Goal: Find specific page/section: Find specific page/section

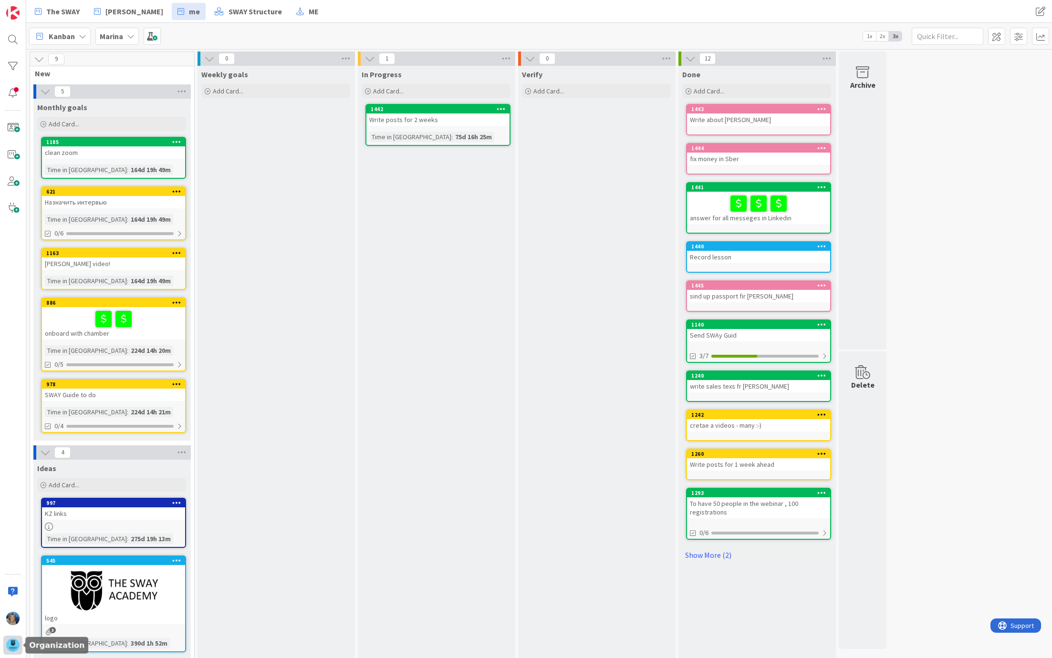
click at [10, 647] on img at bounding box center [12, 645] width 13 height 13
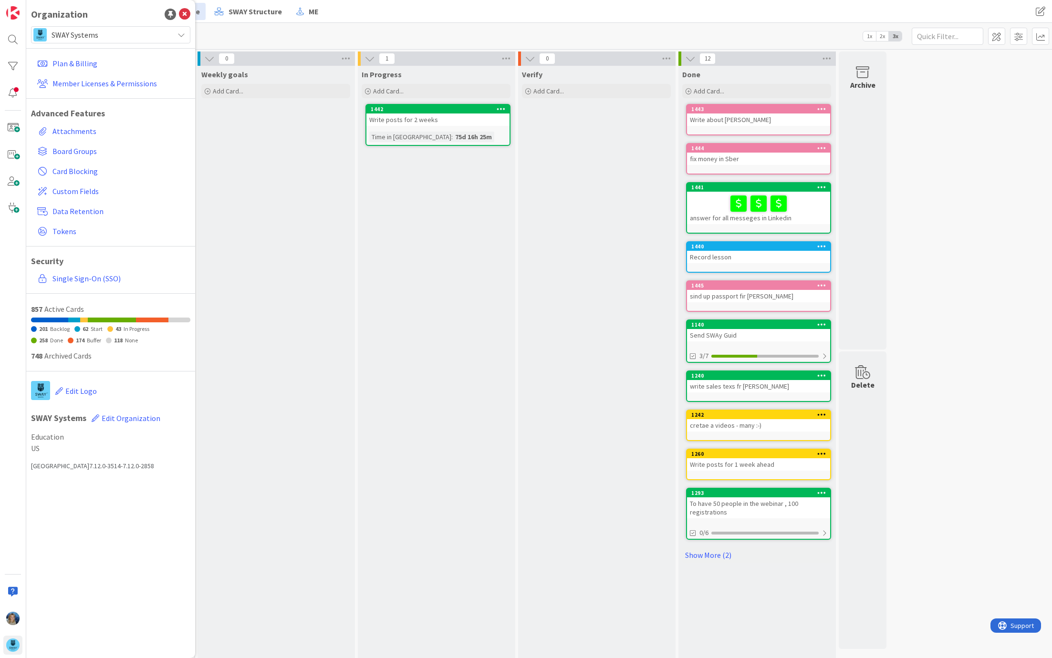
click at [152, 32] on span "SWAY Systems" at bounding box center [110, 34] width 117 height 13
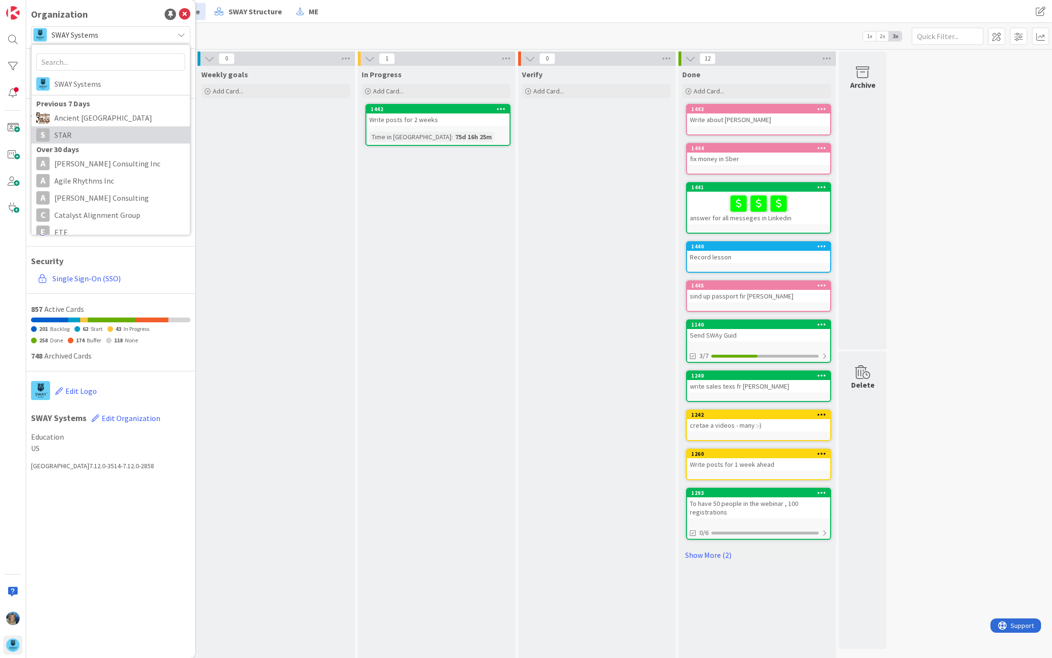
click at [112, 138] on span "STAR" at bounding box center [119, 135] width 131 height 14
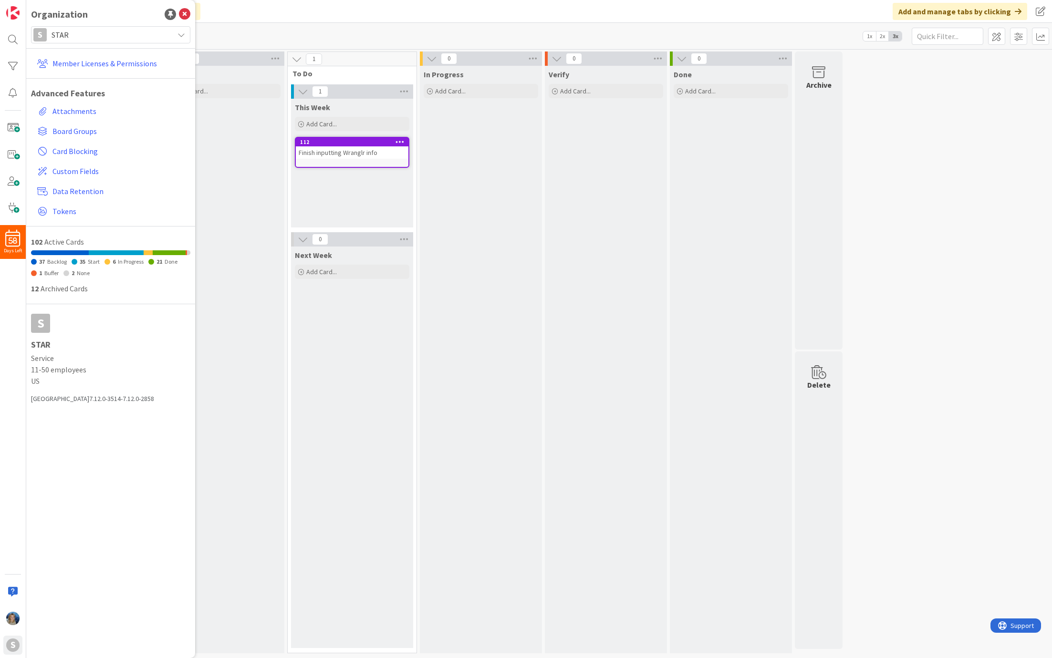
click at [299, 24] on div "Kanban Team MANE-iacs 1x 2x 3x" at bounding box center [539, 36] width 1026 height 26
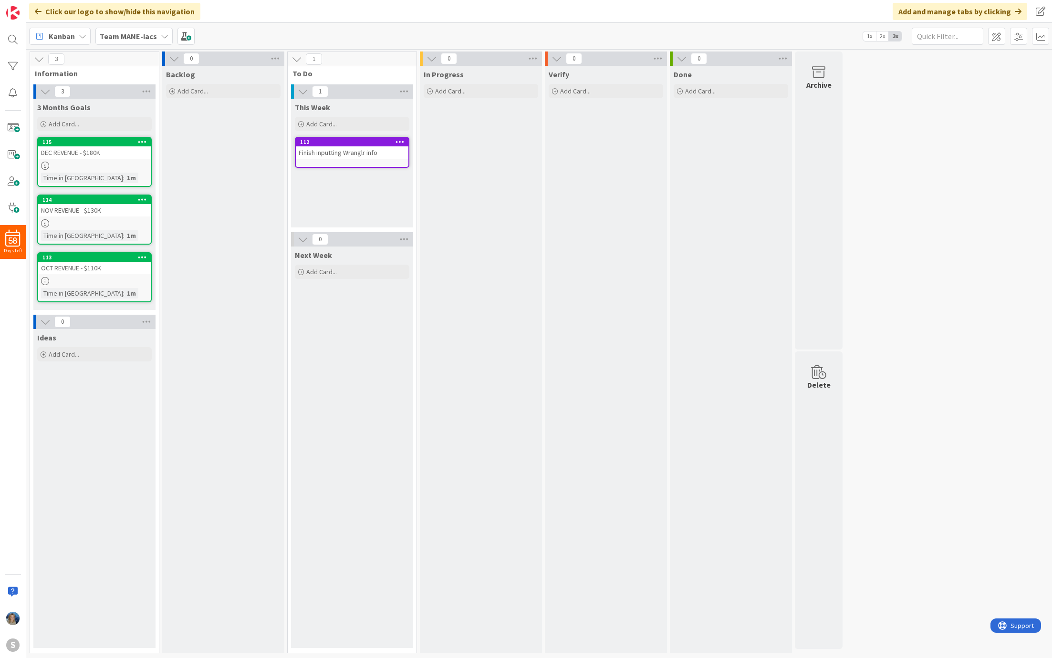
click at [121, 275] on div "113 OCT REVENUE - $110K Time in Column : 1m" at bounding box center [94, 277] width 115 height 50
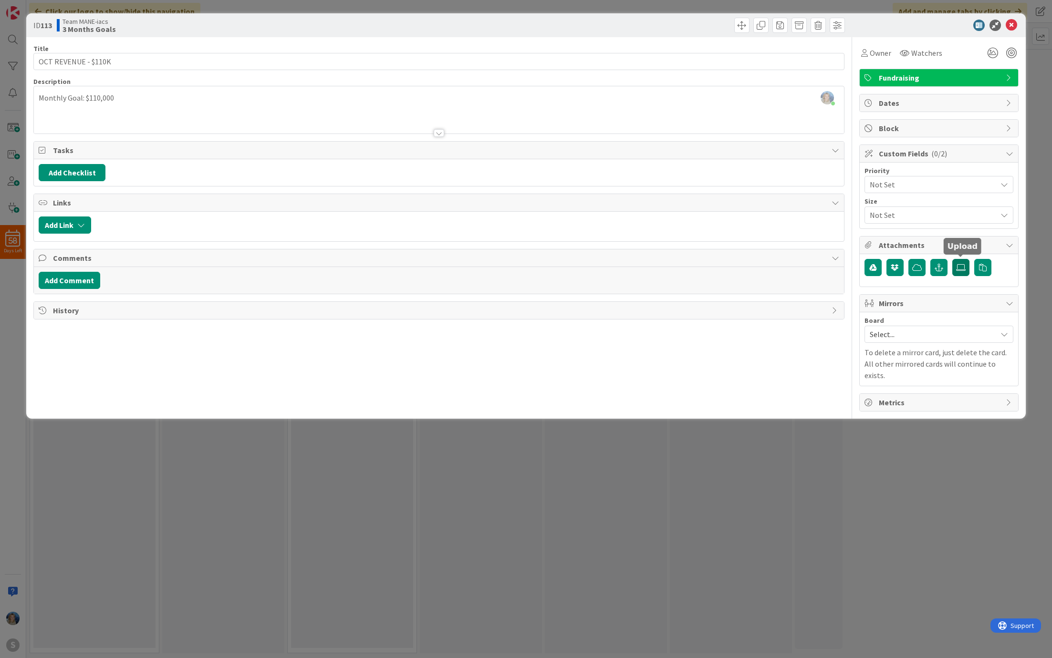
click at [960, 270] on icon at bounding box center [961, 268] width 10 height 8
click at [952, 259] on input "file" at bounding box center [952, 259] width 0 height 0
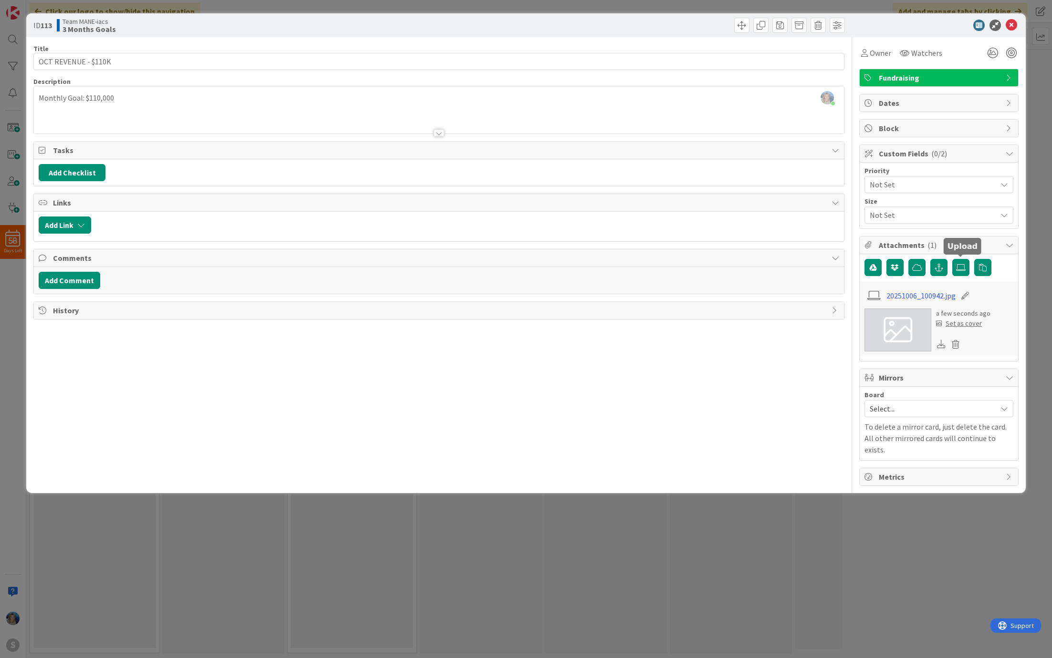
click at [963, 323] on div "Set as cover" at bounding box center [959, 324] width 46 height 10
click at [1013, 25] on icon at bounding box center [1011, 25] width 11 height 11
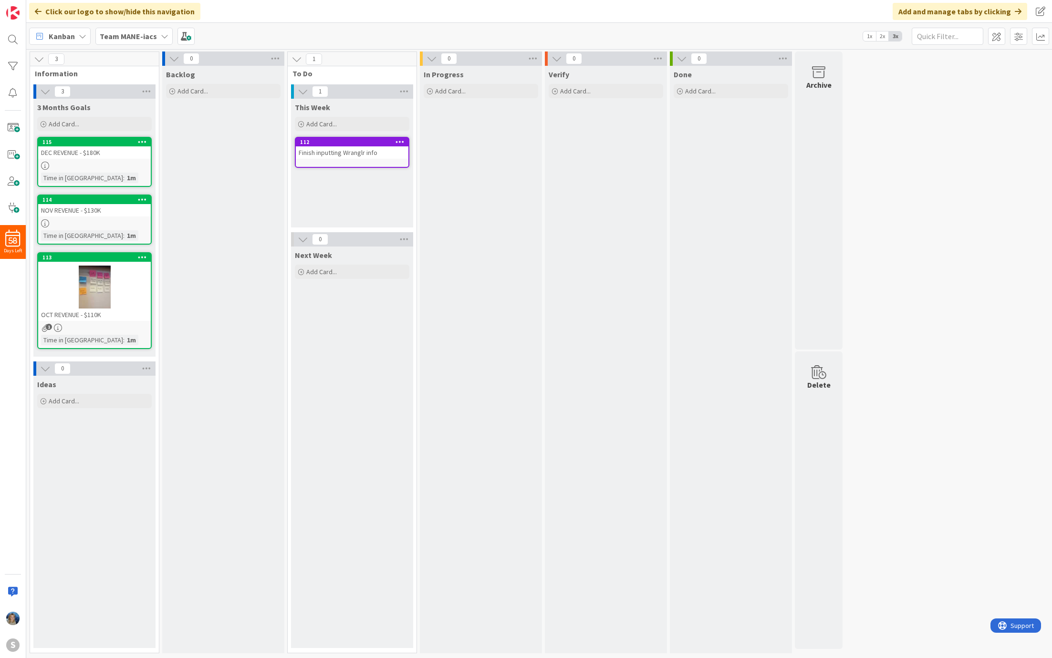
click at [77, 279] on div at bounding box center [94, 287] width 113 height 43
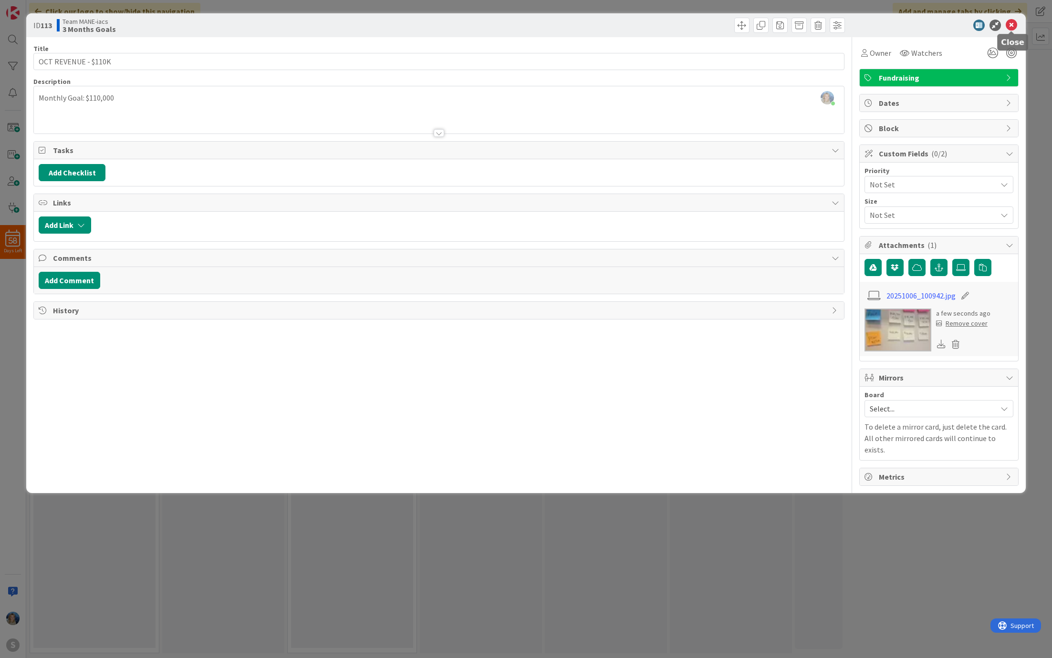
click at [1010, 24] on icon at bounding box center [1011, 25] width 11 height 11
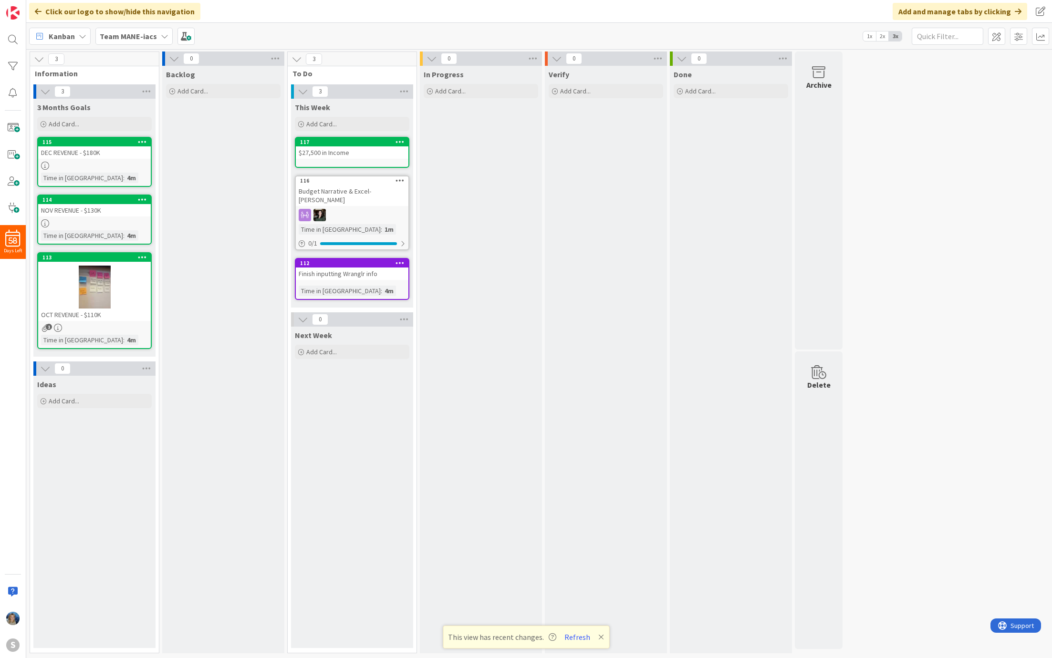
click at [79, 26] on div "Kanban Team MANE-iacs 1x 2x 3x" at bounding box center [539, 36] width 1026 height 26
click at [79, 32] on icon at bounding box center [83, 36] width 8 height 8
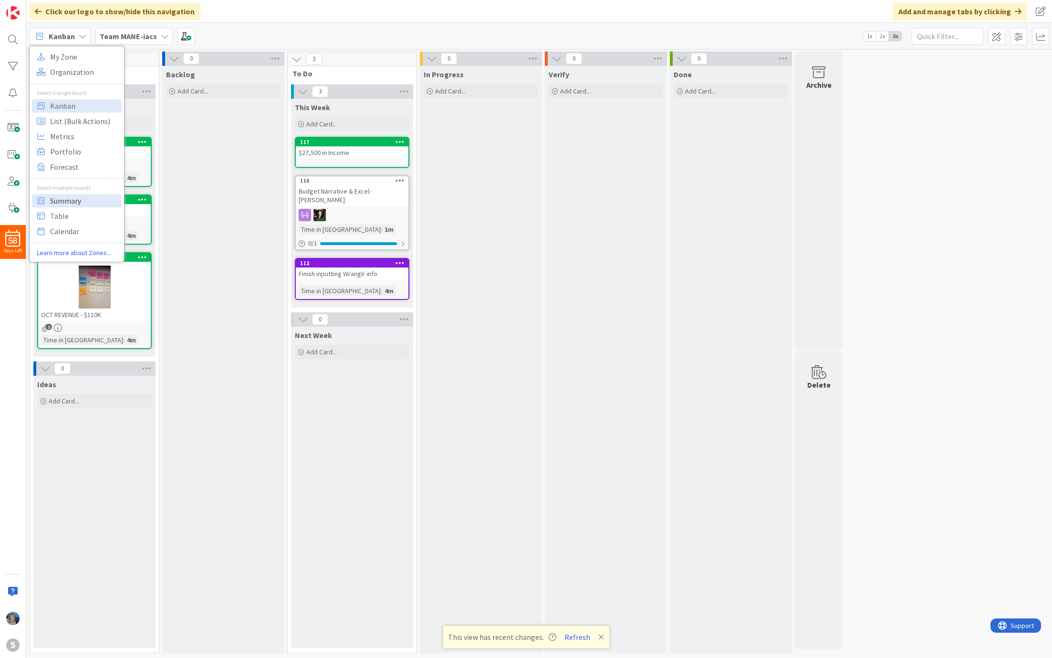
click at [69, 199] on span "Summary" at bounding box center [84, 201] width 69 height 14
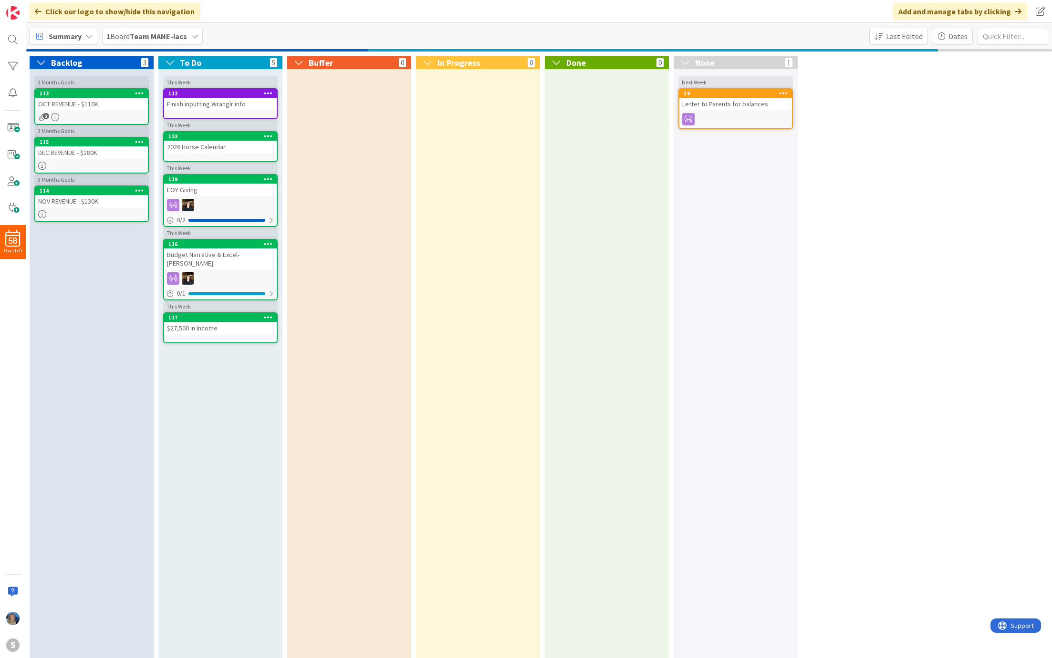
click at [92, 33] on icon at bounding box center [89, 36] width 8 height 8
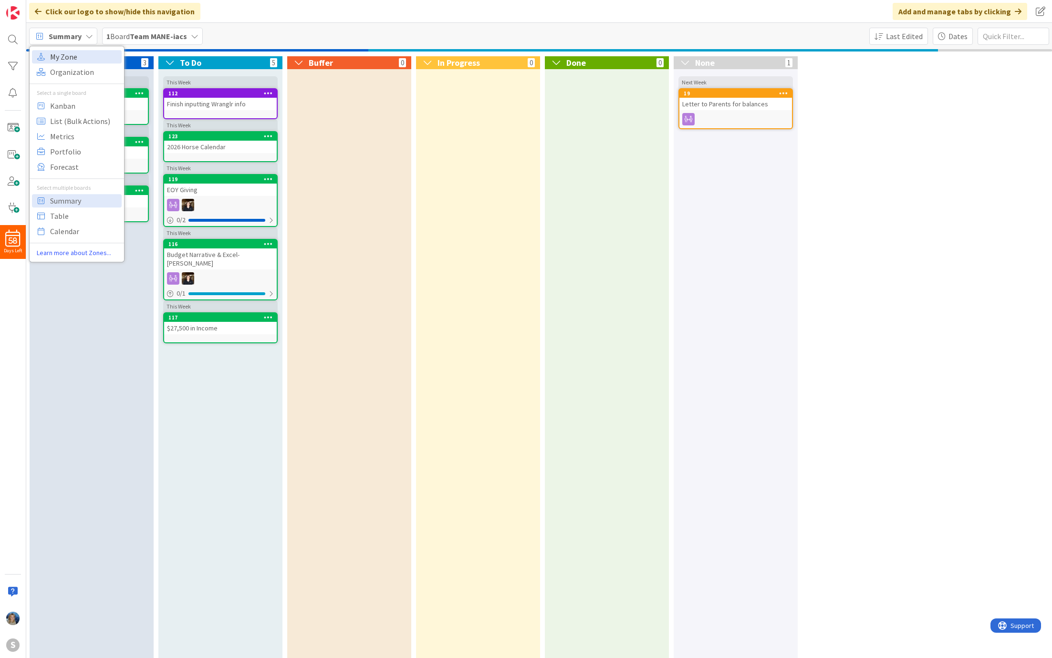
click at [88, 59] on span "My Zone" at bounding box center [84, 57] width 69 height 14
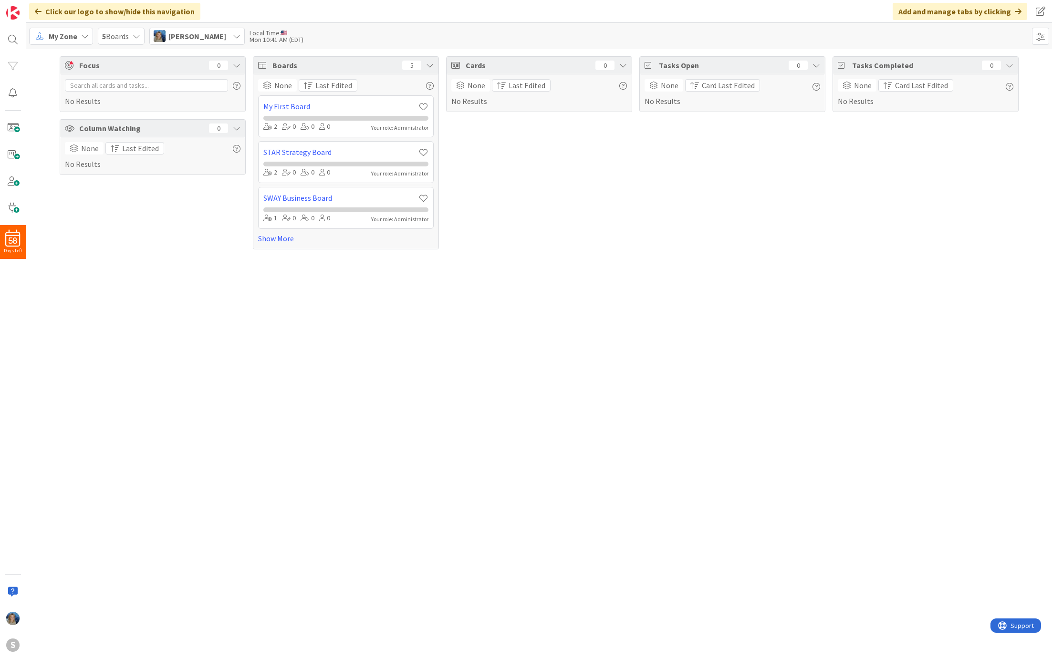
click at [86, 41] on div "My Zone" at bounding box center [61, 36] width 64 height 17
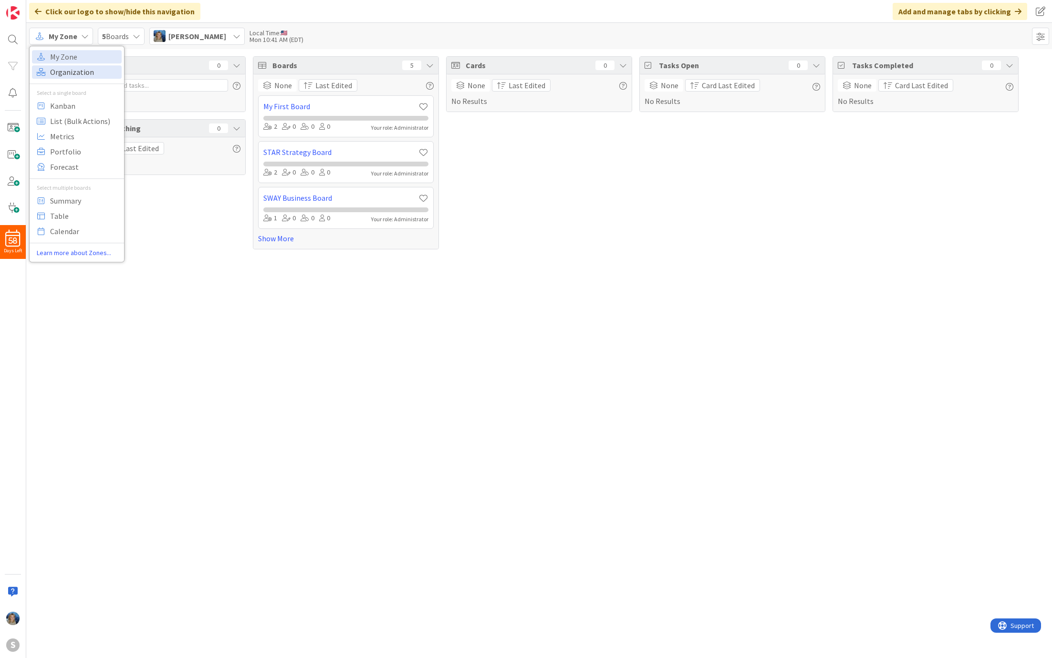
click at [83, 73] on span "Organization" at bounding box center [84, 72] width 69 height 14
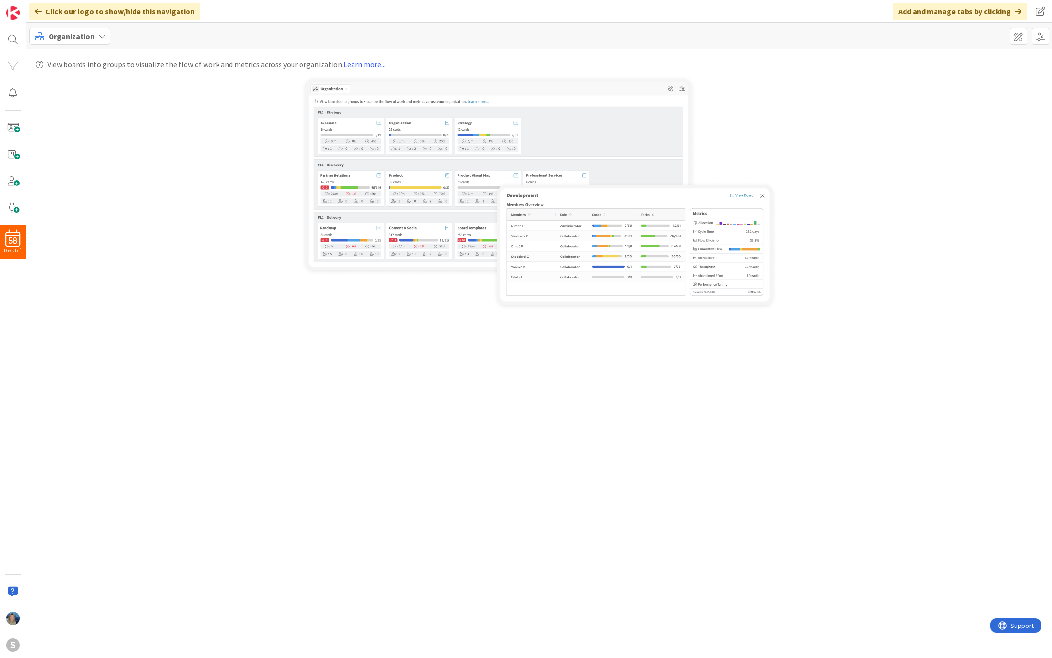
click at [86, 39] on span "Organization" at bounding box center [72, 36] width 46 height 11
click at [82, 104] on span "Kanban" at bounding box center [84, 106] width 69 height 14
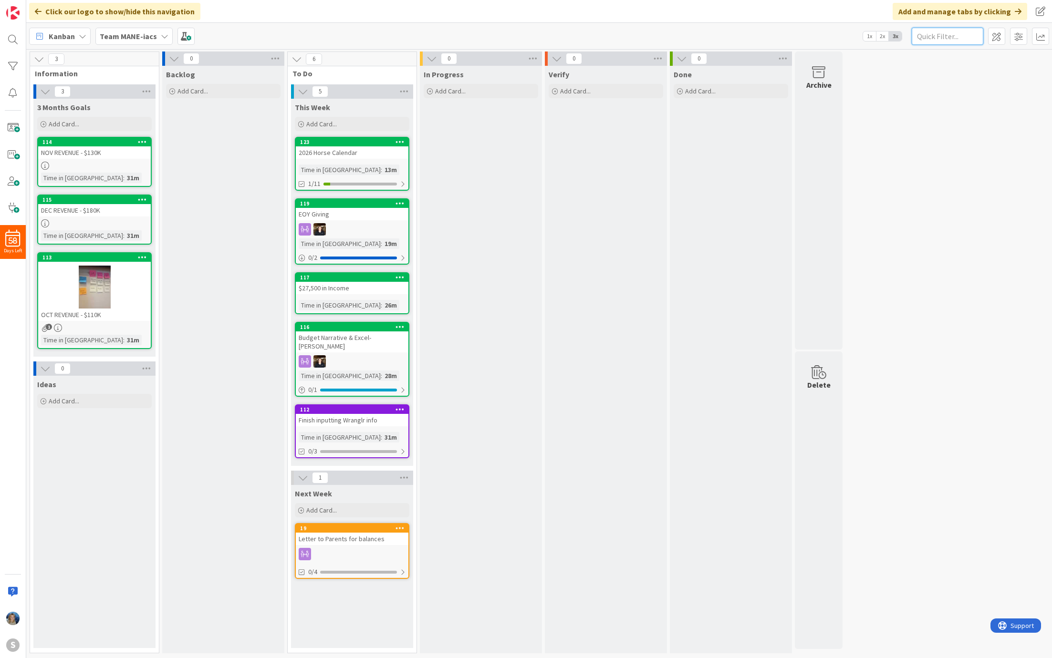
click at [946, 34] on input "text" at bounding box center [948, 36] width 72 height 17
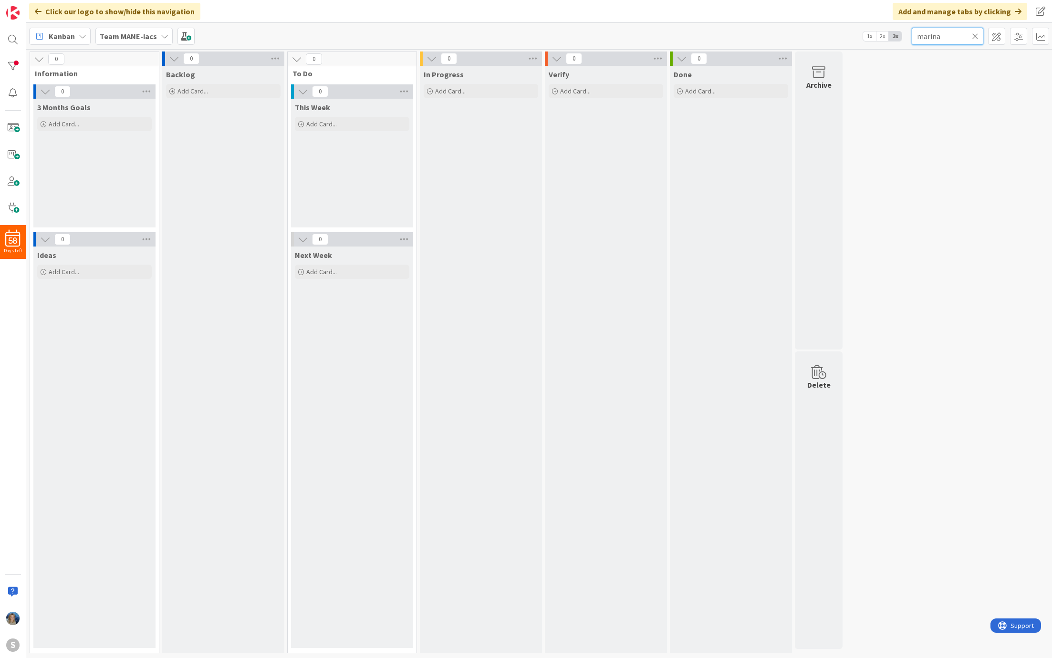
type input "marina"
drag, startPoint x: 959, startPoint y: 35, endPoint x: 919, endPoint y: 37, distance: 40.1
click at [919, 37] on input "marina" at bounding box center [948, 36] width 72 height 17
click at [978, 36] on icon at bounding box center [975, 36] width 7 height 9
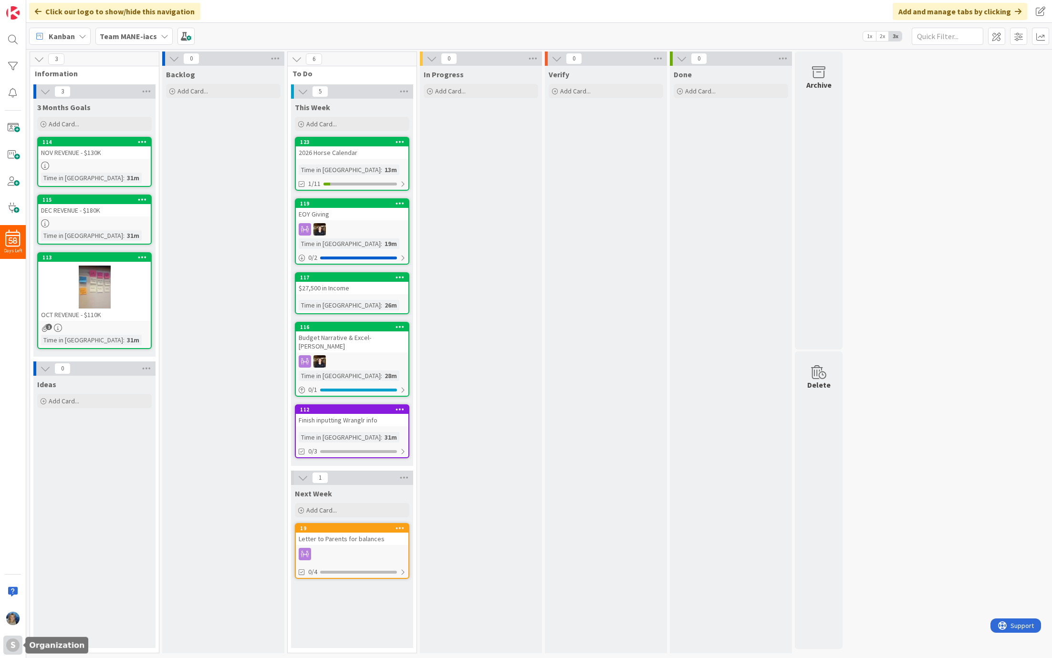
click at [12, 650] on div "S" at bounding box center [12, 645] width 13 height 13
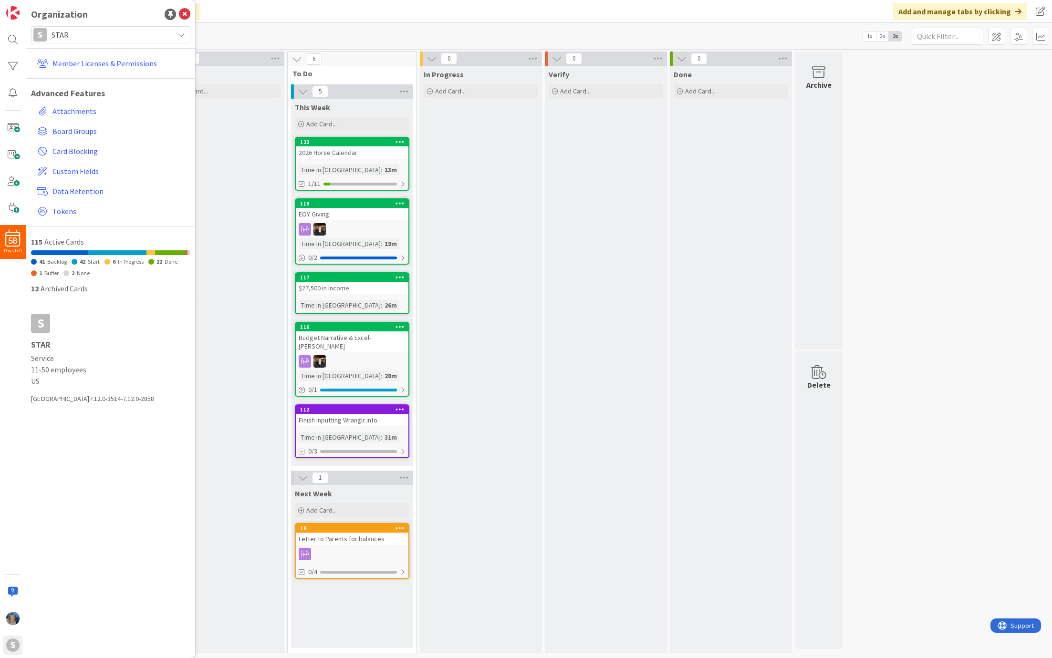
click at [112, 31] on span "STAR" at bounding box center [110, 34] width 117 height 13
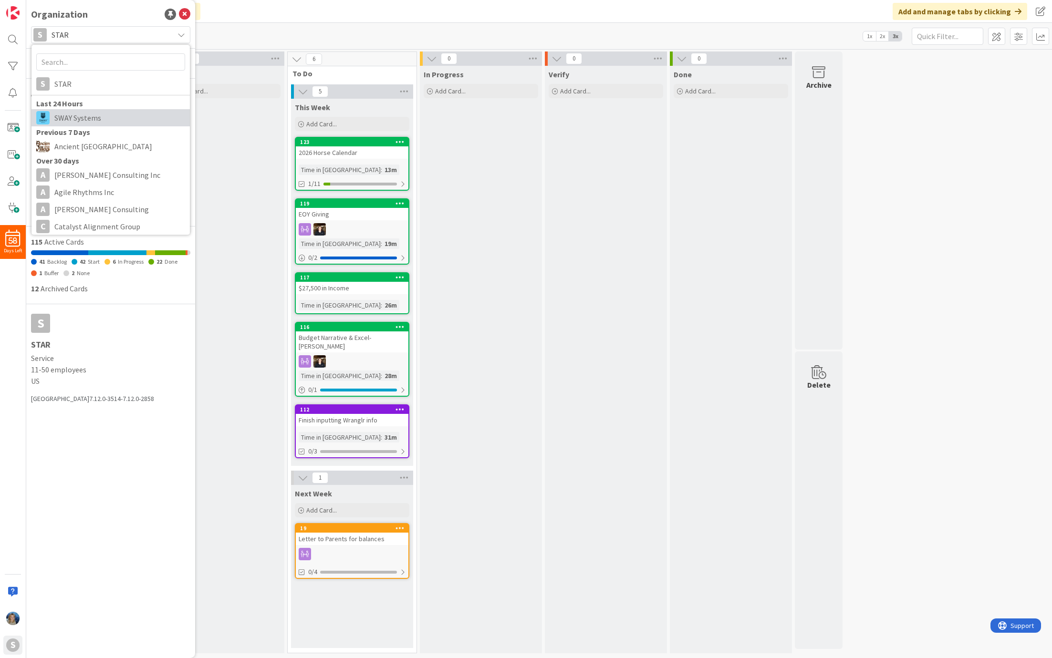
click at [107, 118] on span "SWAY Systems" at bounding box center [119, 118] width 131 height 14
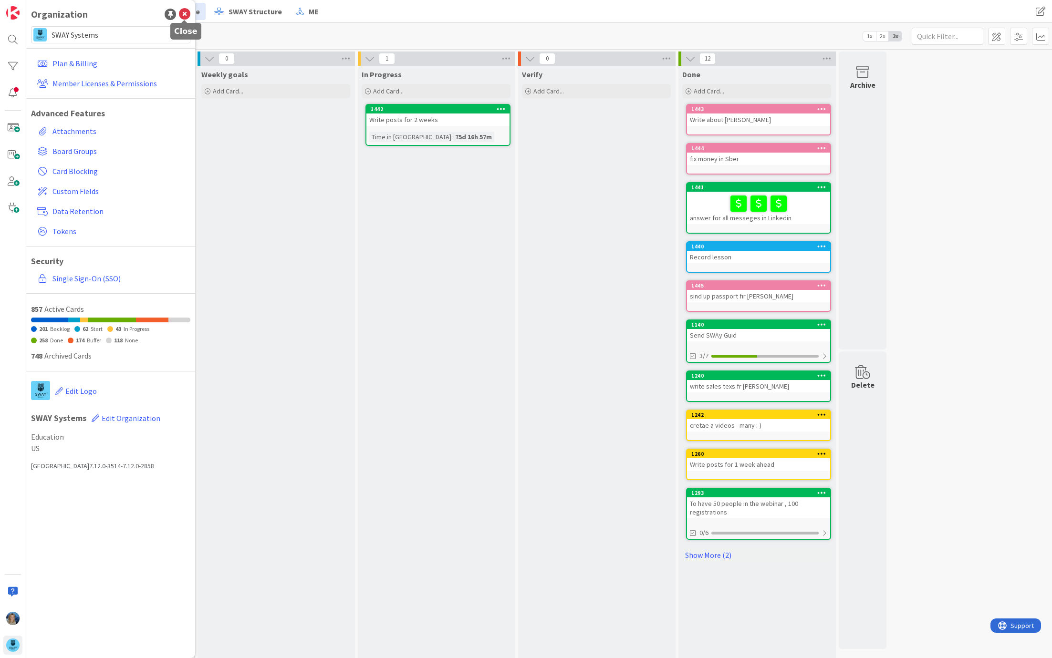
click at [185, 13] on icon at bounding box center [184, 14] width 11 height 11
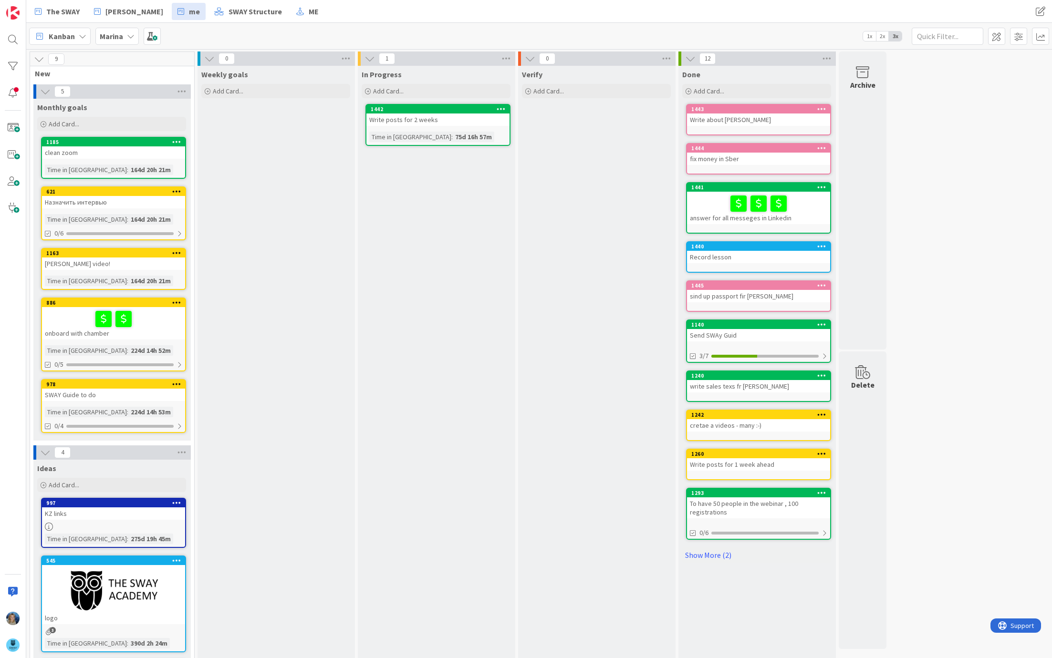
click at [131, 40] on div "Marina" at bounding box center [116, 36] width 43 height 17
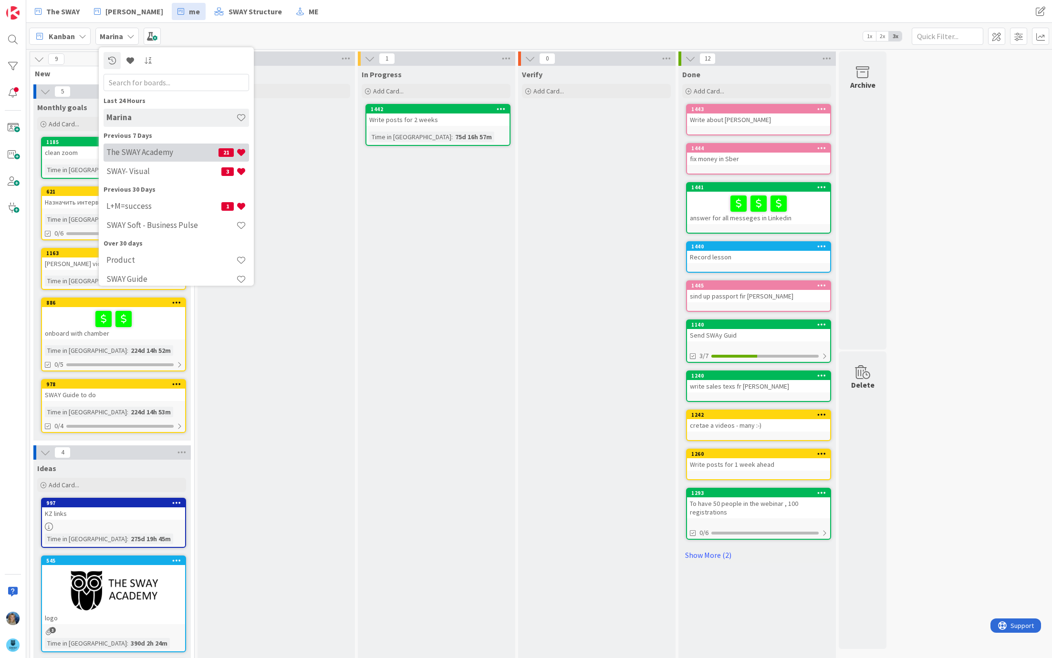
click at [145, 156] on h4 "The SWAY Academy" at bounding box center [162, 153] width 112 height 10
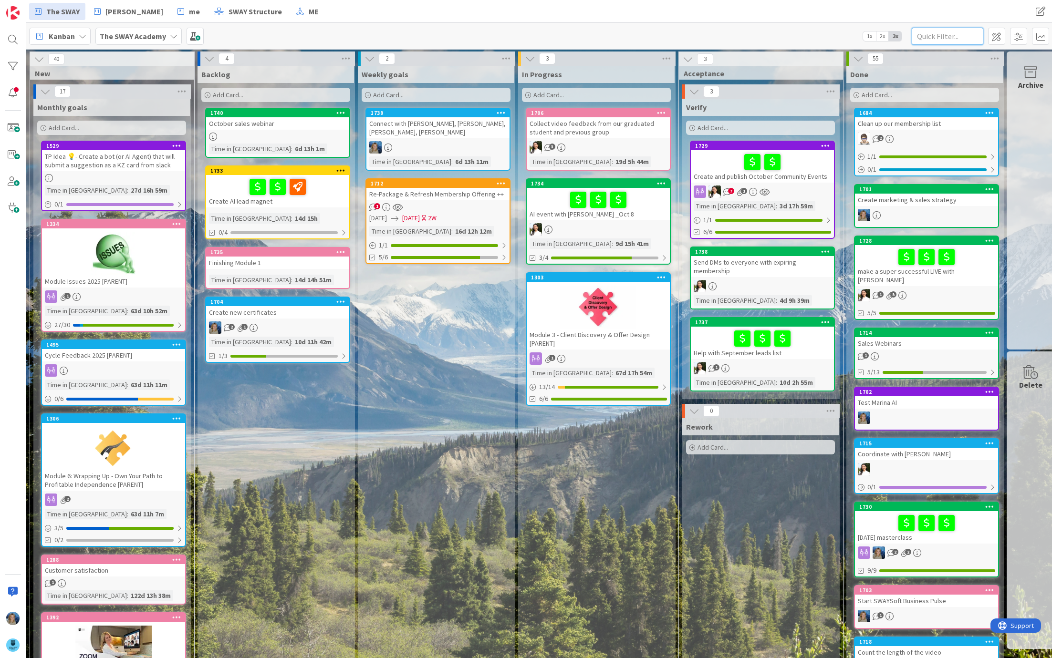
click at [956, 37] on input "text" at bounding box center [948, 36] width 72 height 17
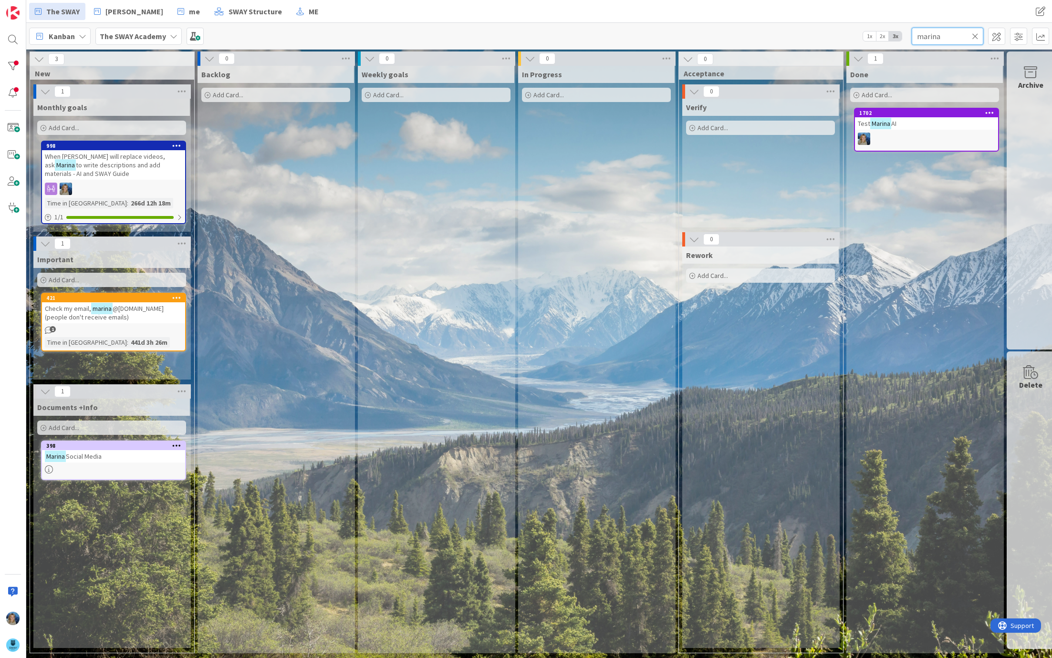
type input "marina"
click at [979, 37] on input "marina" at bounding box center [948, 36] width 72 height 17
click at [977, 35] on icon at bounding box center [975, 36] width 7 height 9
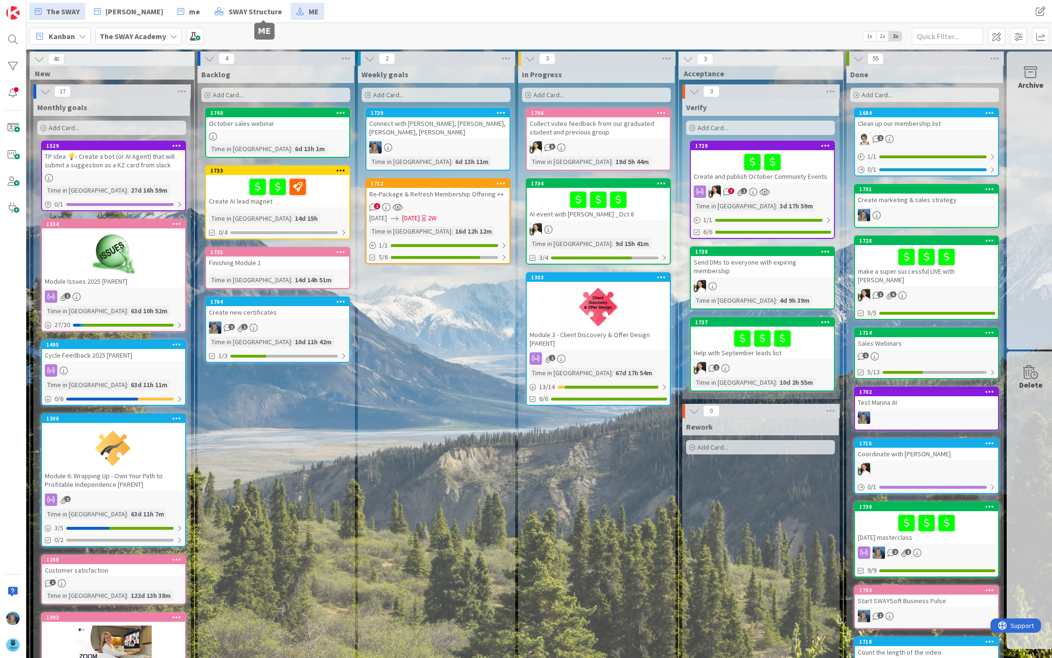
click at [296, 14] on icon at bounding box center [300, 11] width 8 height 12
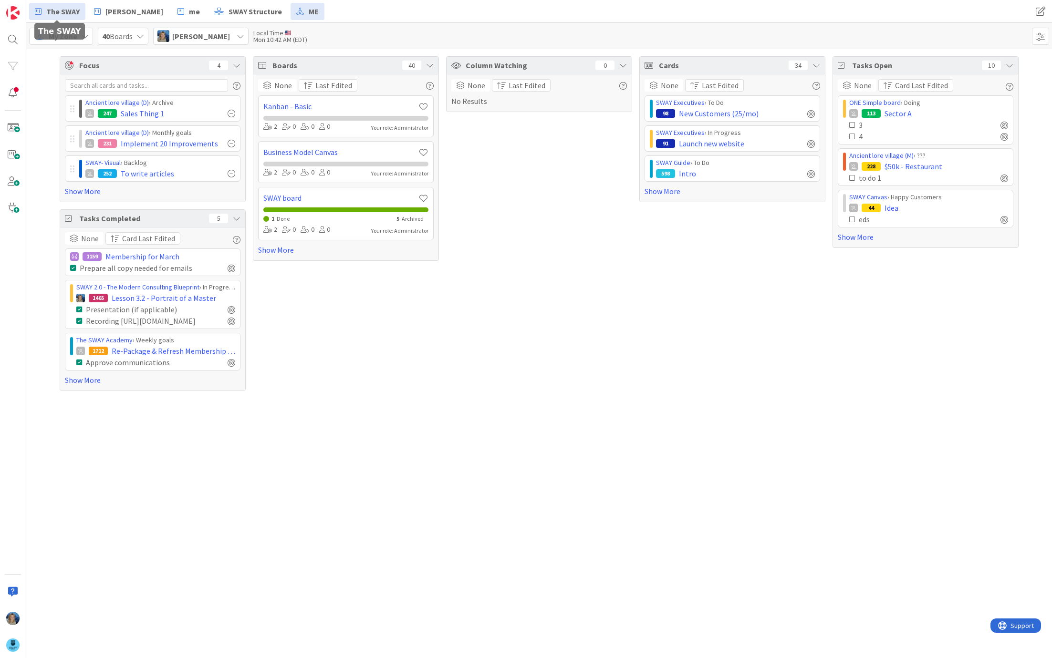
click at [61, 13] on span "The SWAY" at bounding box center [62, 11] width 33 height 11
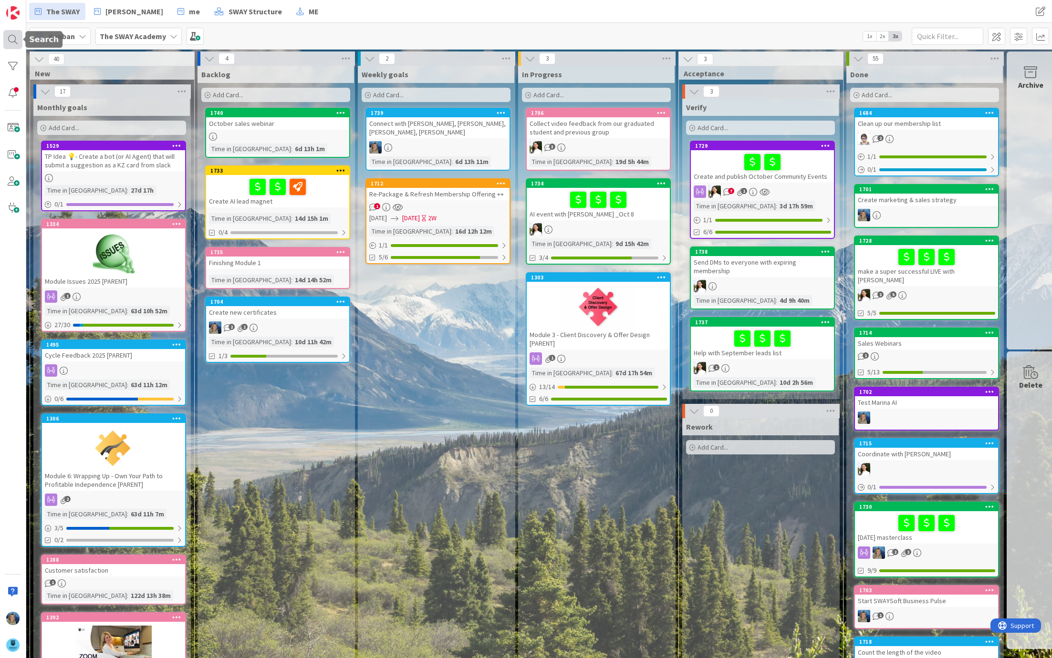
click at [13, 39] on div at bounding box center [12, 39] width 19 height 19
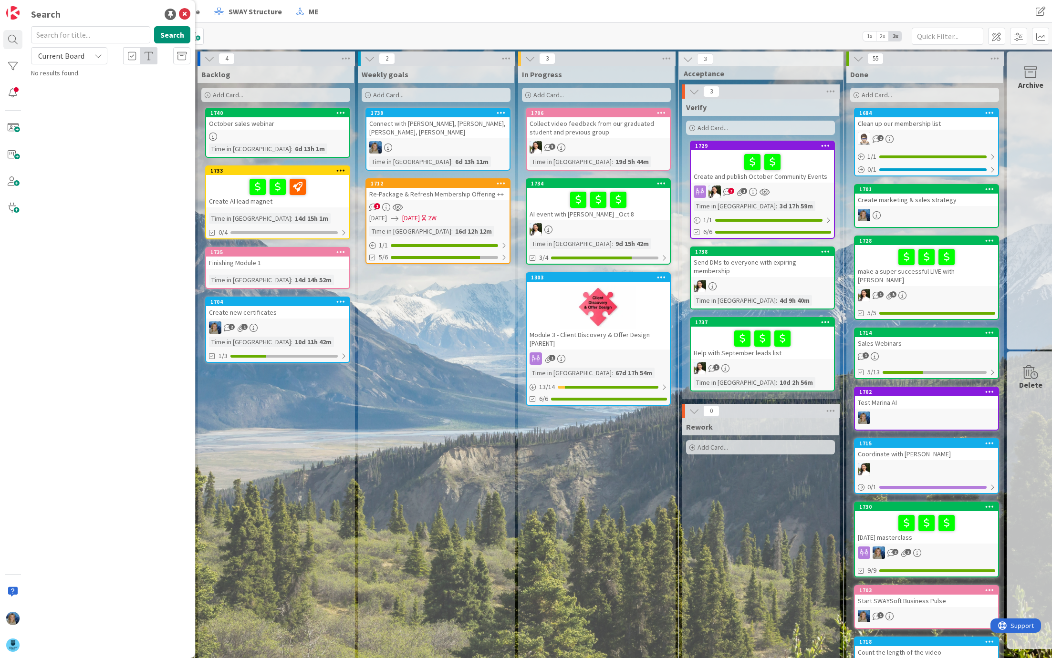
click at [99, 57] on icon at bounding box center [98, 56] width 8 height 8
click at [188, 15] on icon at bounding box center [184, 14] width 11 height 11
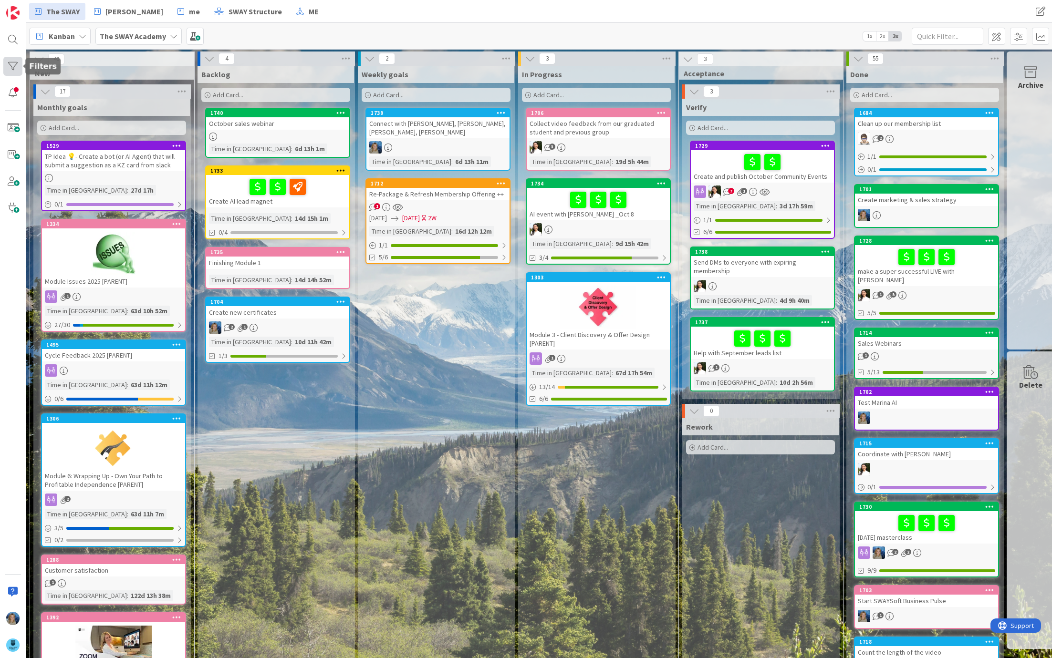
click at [11, 66] on div at bounding box center [12, 66] width 19 height 19
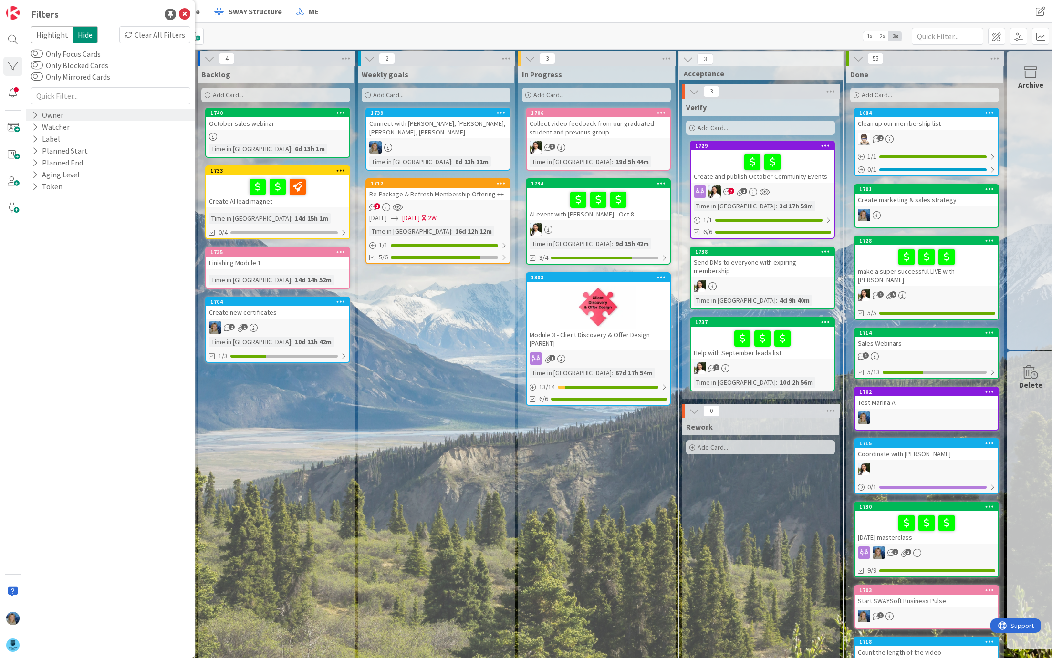
click at [43, 113] on div "Owner" at bounding box center [47, 115] width 33 height 12
click at [86, 154] on span "[PERSON_NAME]" at bounding box center [90, 154] width 57 height 12
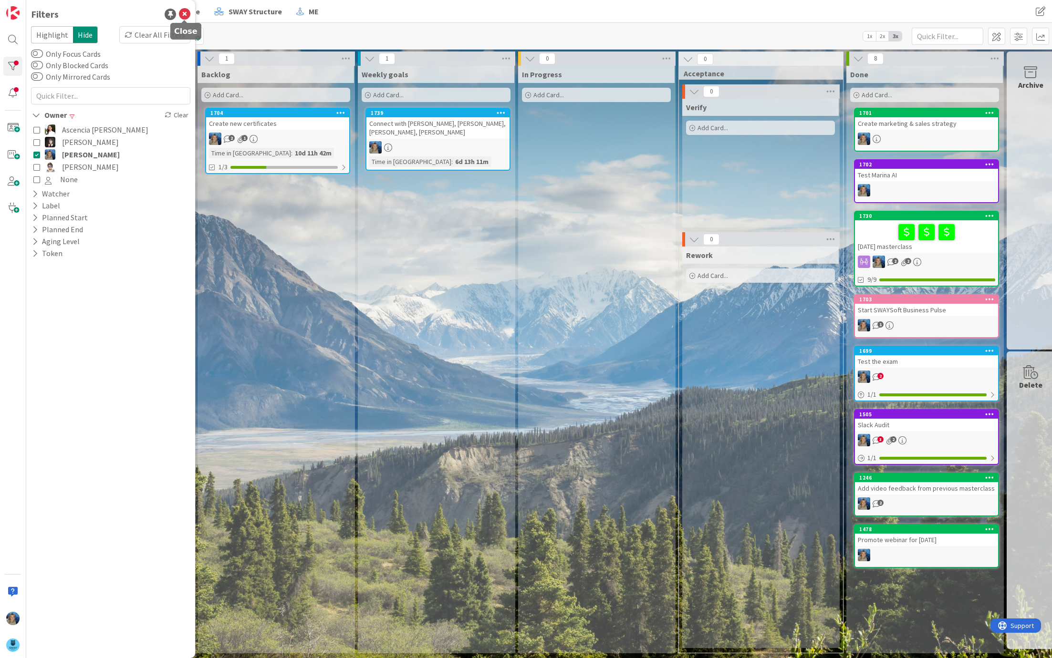
click at [184, 14] on icon at bounding box center [184, 14] width 11 height 11
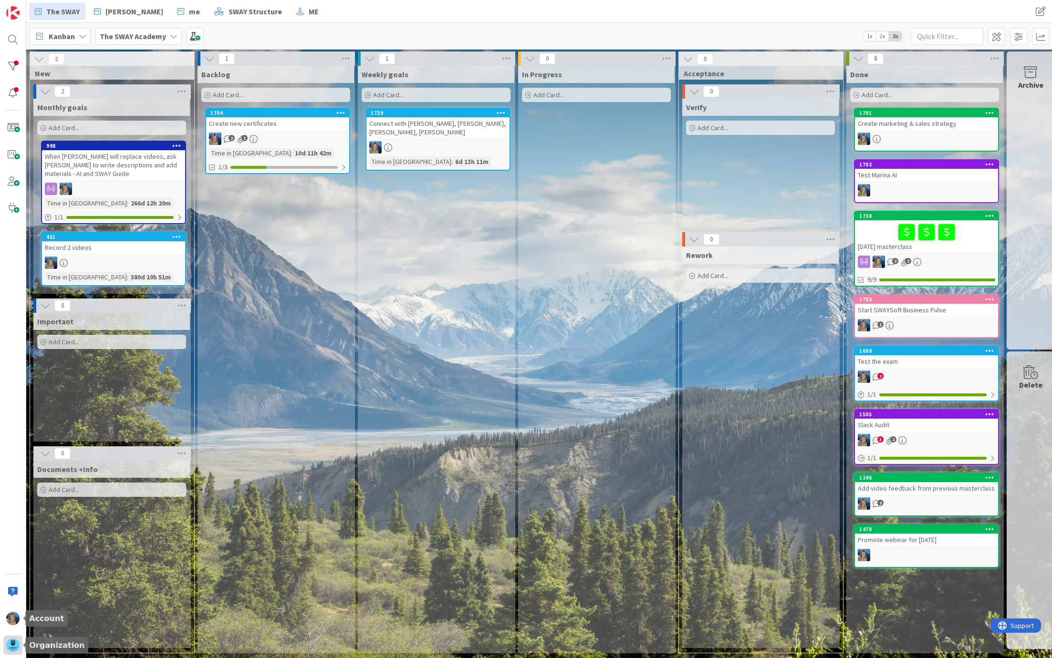
click at [16, 639] on img at bounding box center [12, 645] width 13 height 13
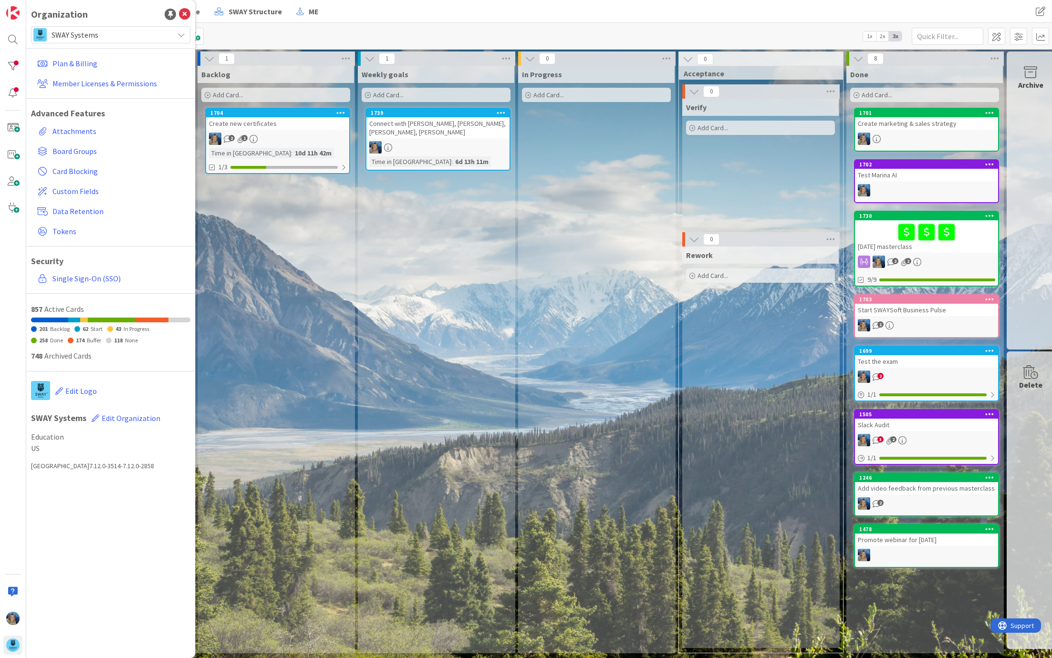
click at [115, 32] on span "SWAY Systems" at bounding box center [110, 34] width 117 height 13
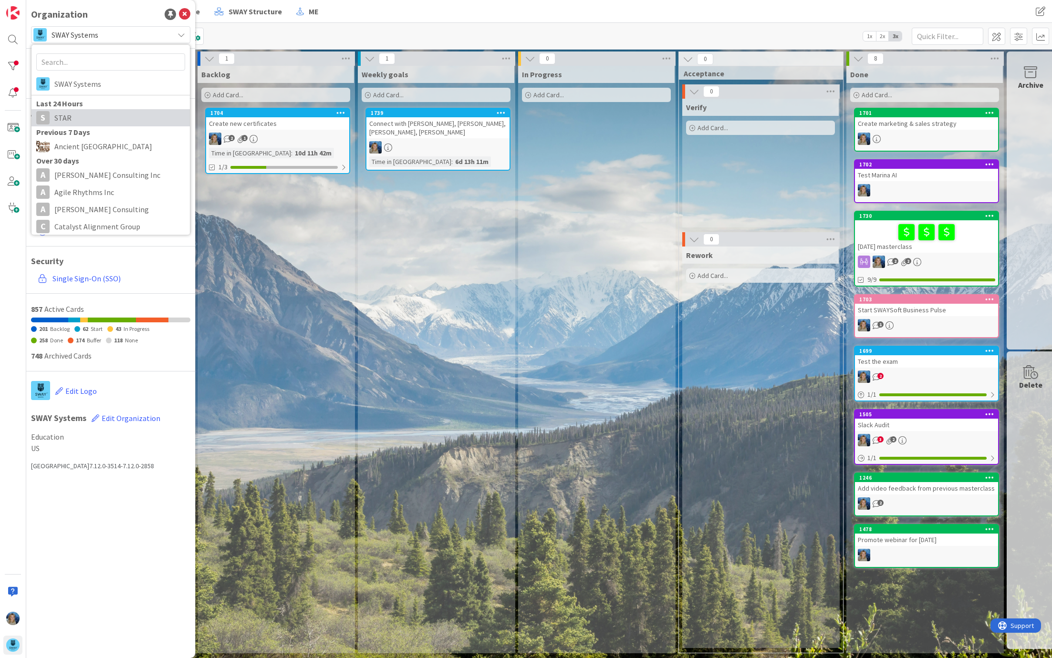
click at [98, 111] on span "STAR" at bounding box center [119, 118] width 131 height 14
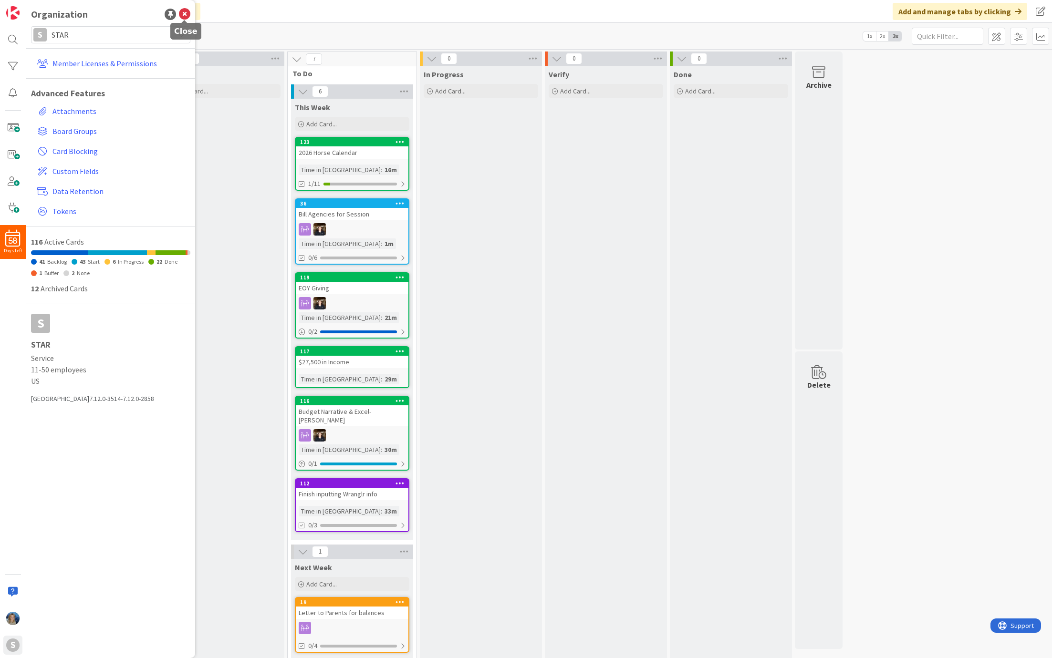
click at [183, 14] on icon at bounding box center [184, 14] width 11 height 11
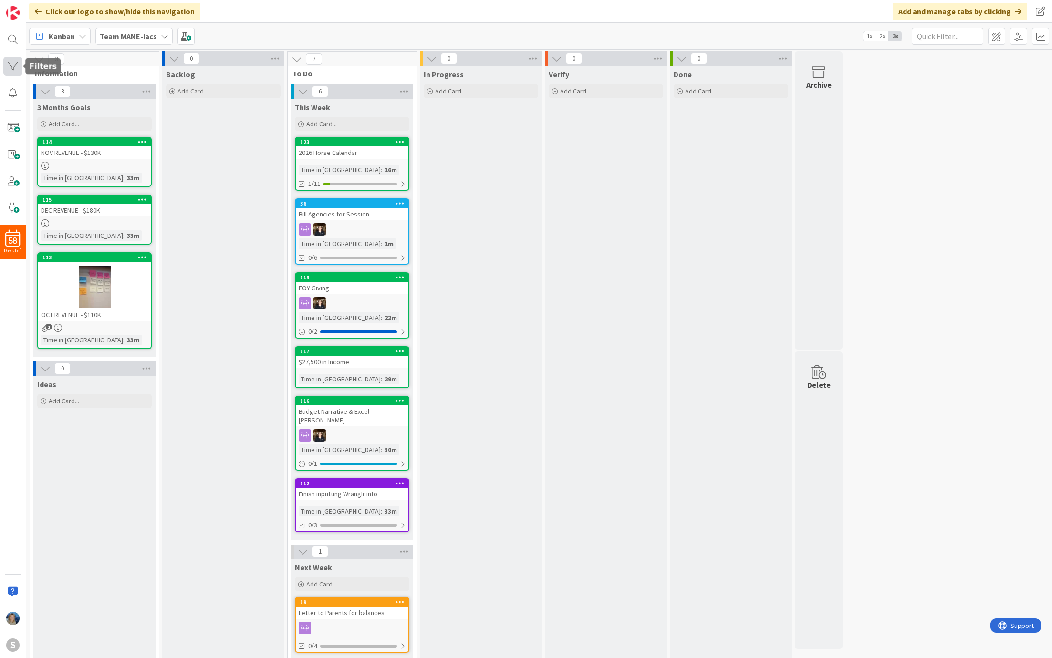
click at [11, 65] on div at bounding box center [12, 66] width 19 height 19
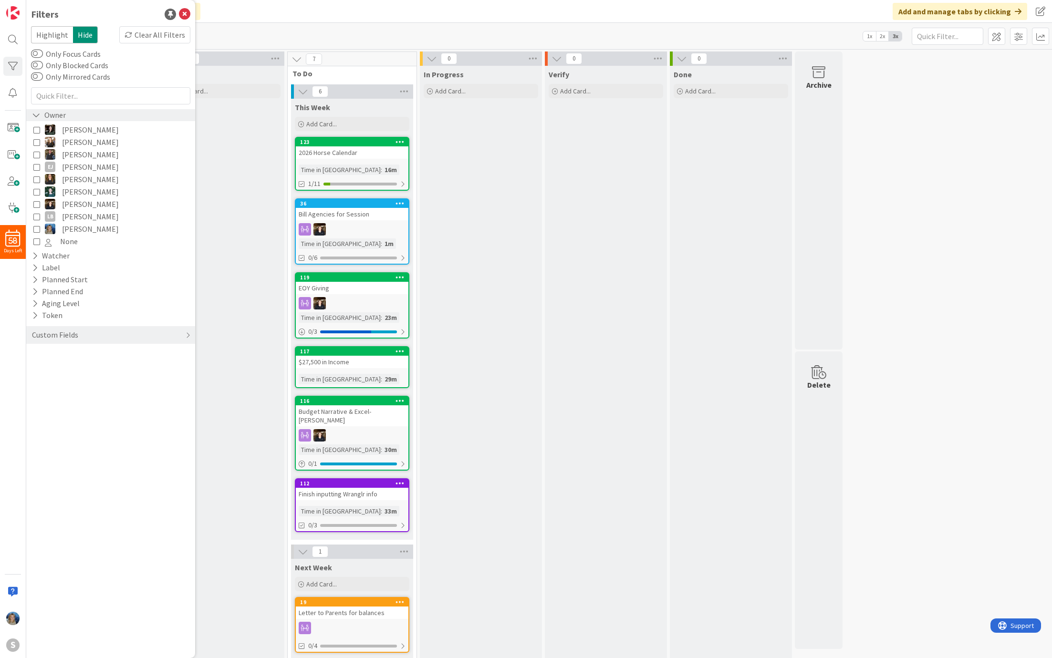
click at [37, 113] on icon at bounding box center [36, 115] width 9 height 8
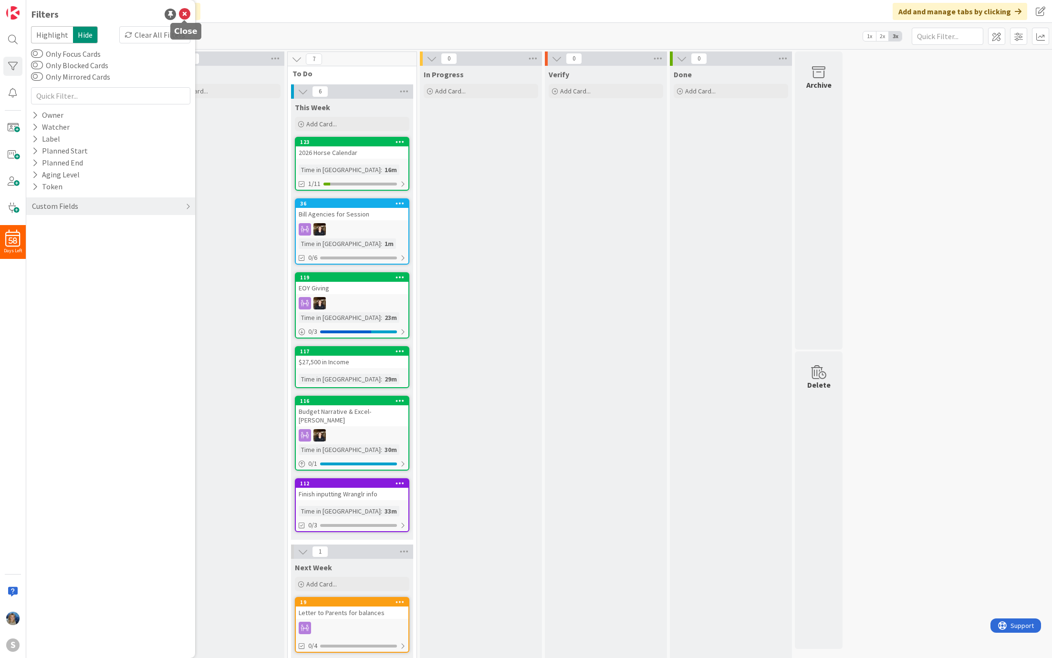
click at [186, 12] on icon at bounding box center [184, 14] width 11 height 11
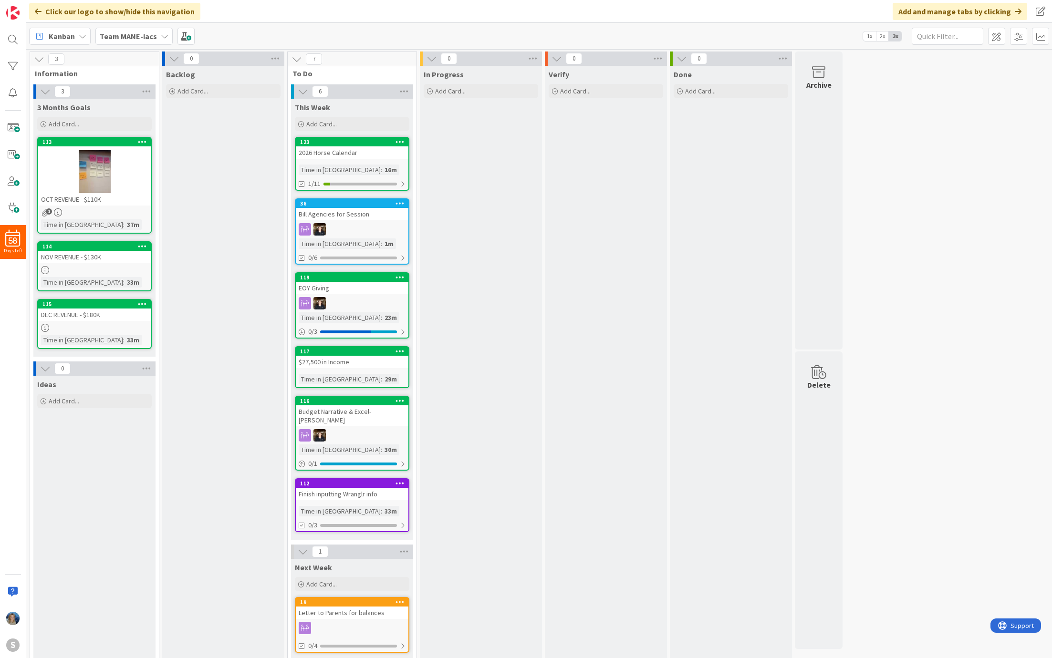
drag, startPoint x: 136, startPoint y: 289, endPoint x: 163, endPoint y: 9, distance: 281.9
